Goal: Task Accomplishment & Management: Manage account settings

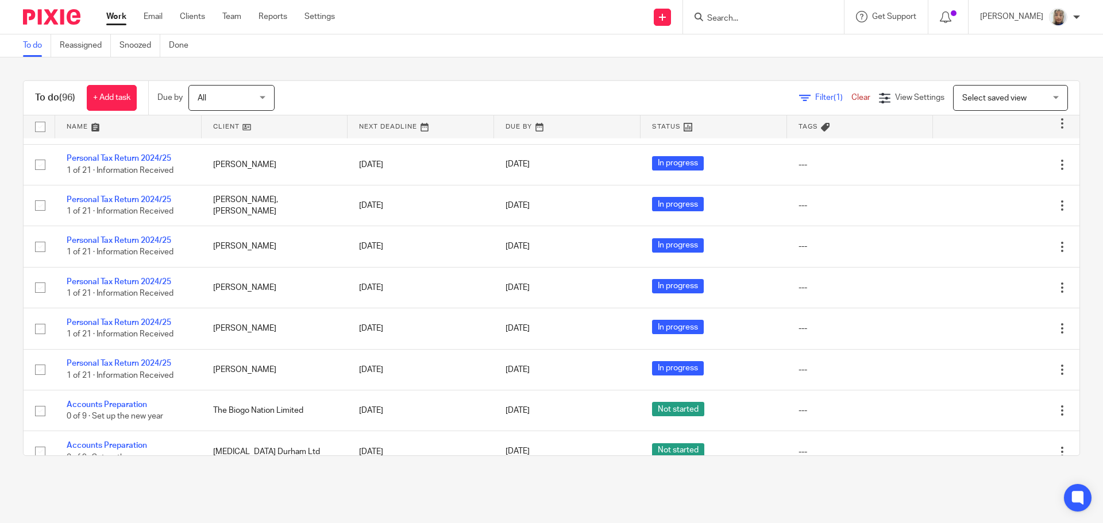
scroll to position [3958, 0]
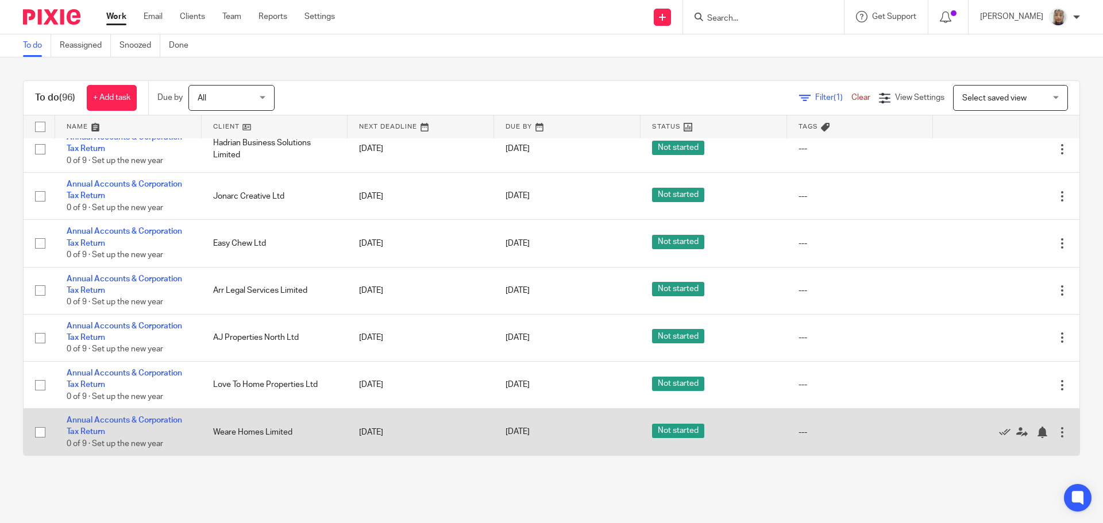
click at [1053, 430] on td "Edit task Delete" at bounding box center [1006, 432] width 146 height 47
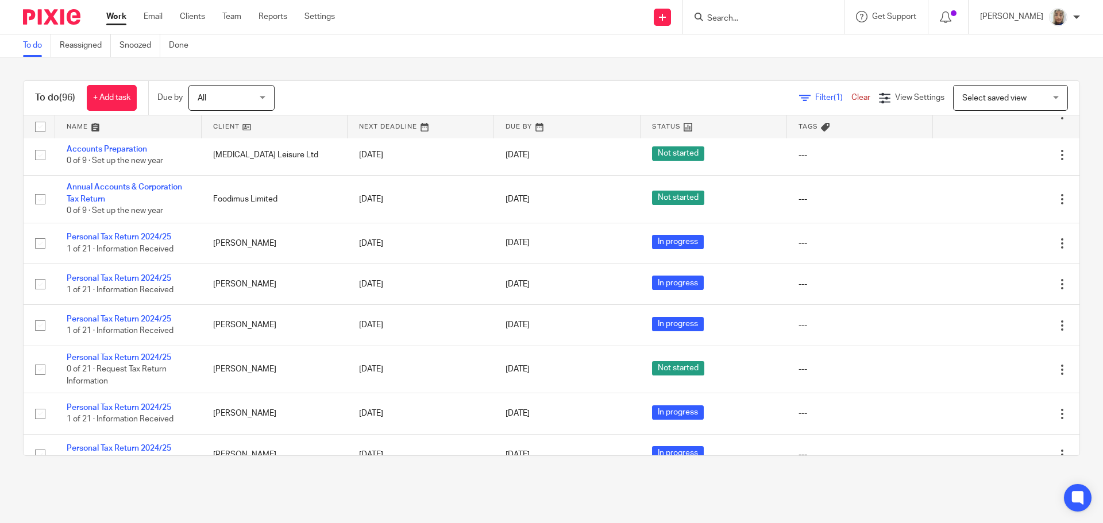
scroll to position [1824, 0]
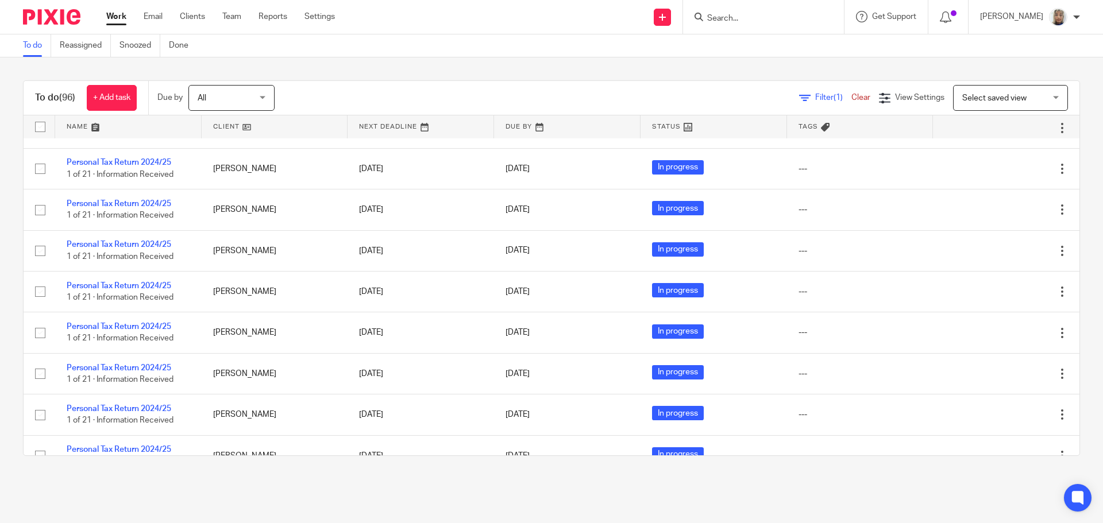
click at [1079, 249] on div "To do (96) + Add task Due by All All [DATE] [DATE] This week Next week This mon…" at bounding box center [551, 268] width 1103 height 422
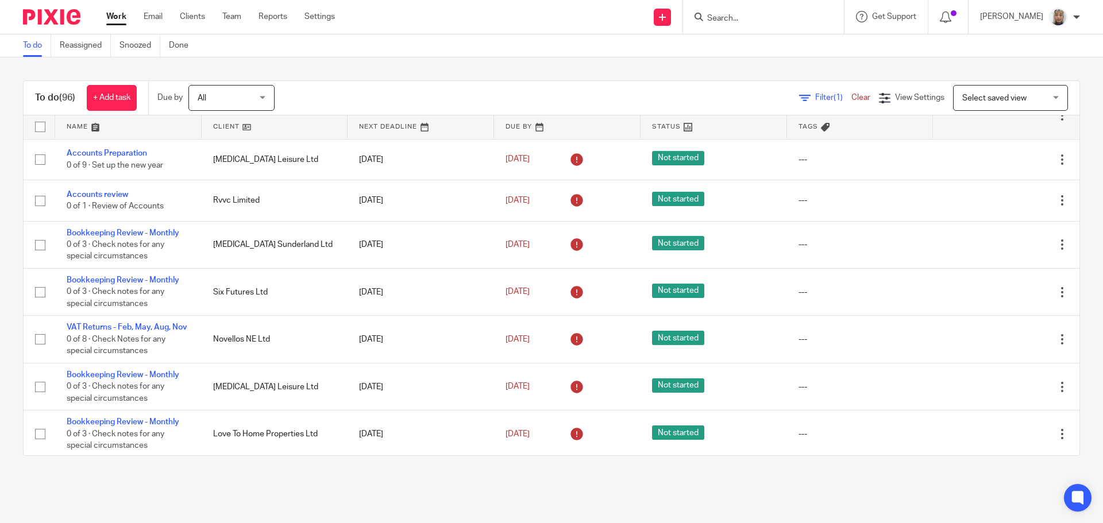
scroll to position [0, 0]
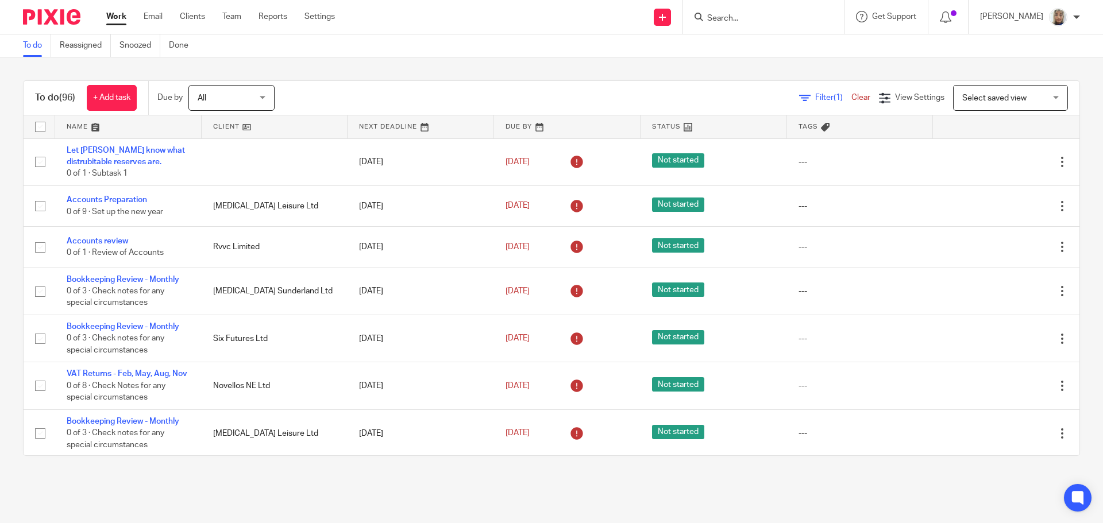
drag, startPoint x: 1063, startPoint y: 123, endPoint x: 1060, endPoint y: 129, distance: 6.7
click at [1060, 129] on div "To do (96) + Add task Due by All All [DATE] [DATE] This week Next week This mon…" at bounding box center [551, 268] width 1103 height 422
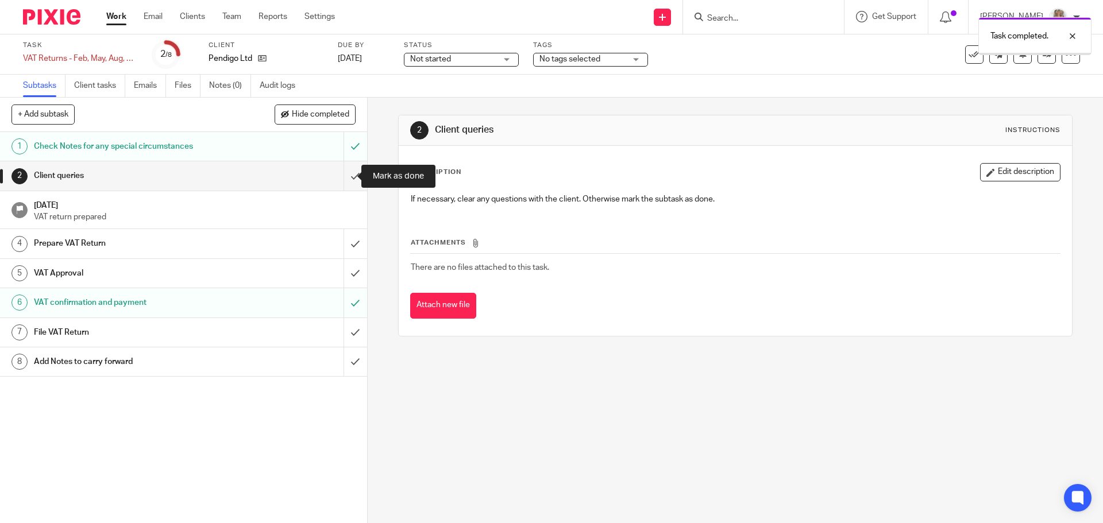
click at [348, 179] on input "submit" at bounding box center [183, 175] width 367 height 29
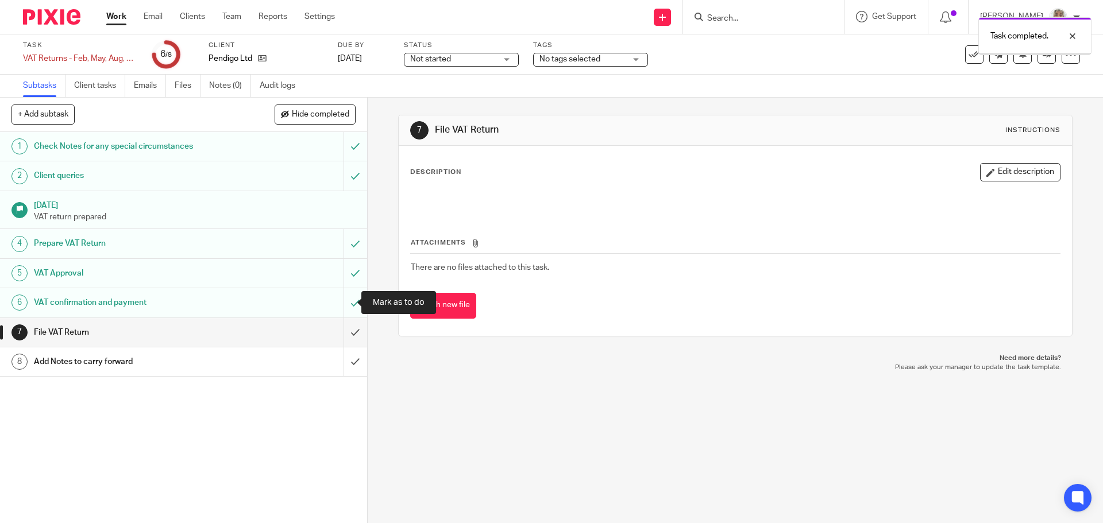
click at [346, 303] on input "submit" at bounding box center [183, 302] width 367 height 29
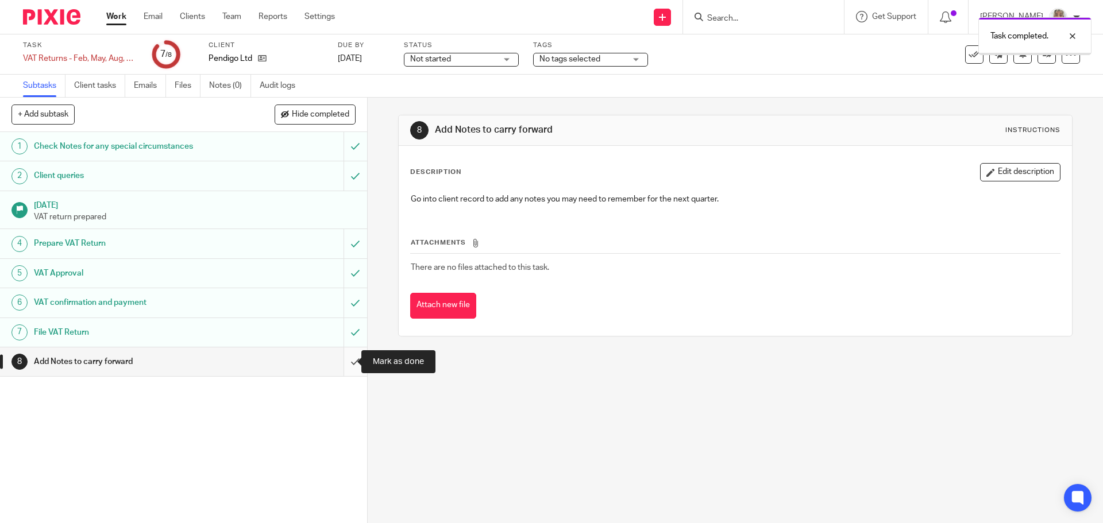
click at [342, 362] on input "submit" at bounding box center [183, 362] width 367 height 29
